Goal: Information Seeking & Learning: Learn about a topic

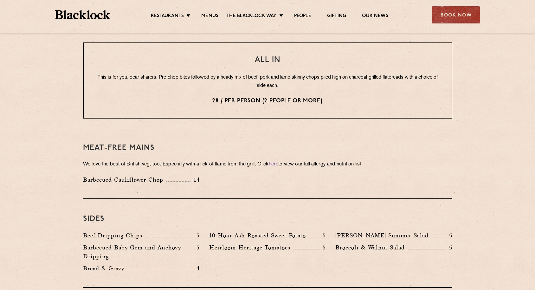
scroll to position [814, 0]
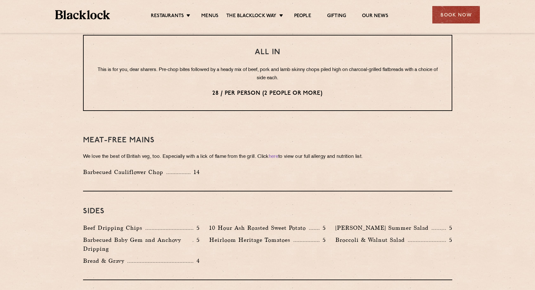
click at [154, 168] on p "Barbecued Cauliflower Chop" at bounding box center [124, 172] width 83 height 9
copy p "Barbecued Cauliflower Chop"
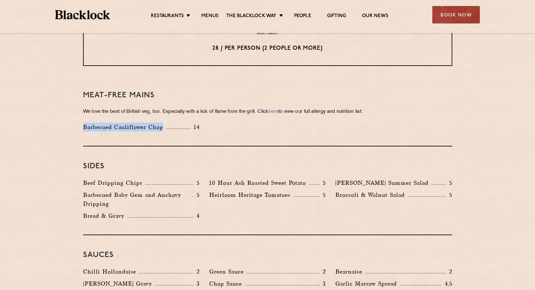
scroll to position [865, 0]
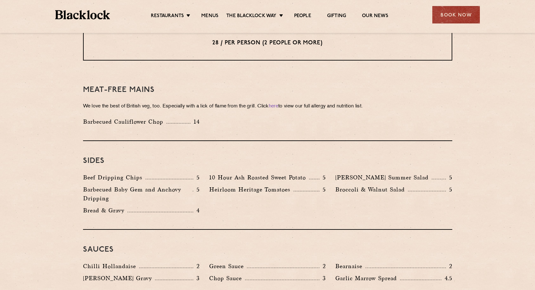
click at [349, 185] on p "Broccoli & Walnut Salad" at bounding box center [371, 189] width 73 height 9
copy p "Broccoli & Walnut Salad"
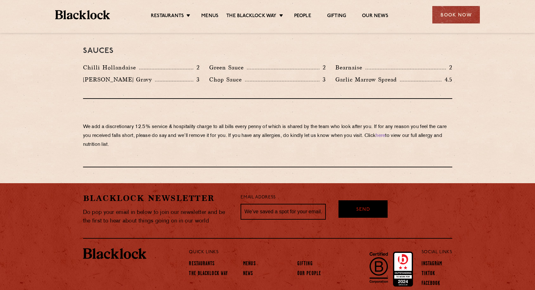
scroll to position [1078, 0]
